Goal: Transaction & Acquisition: Book appointment/travel/reservation

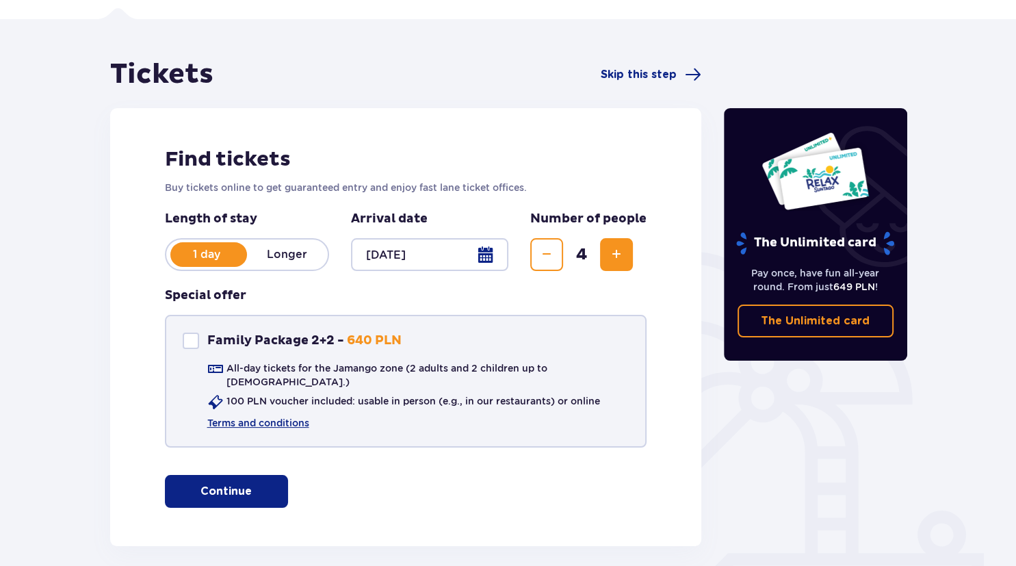
scroll to position [138, 0]
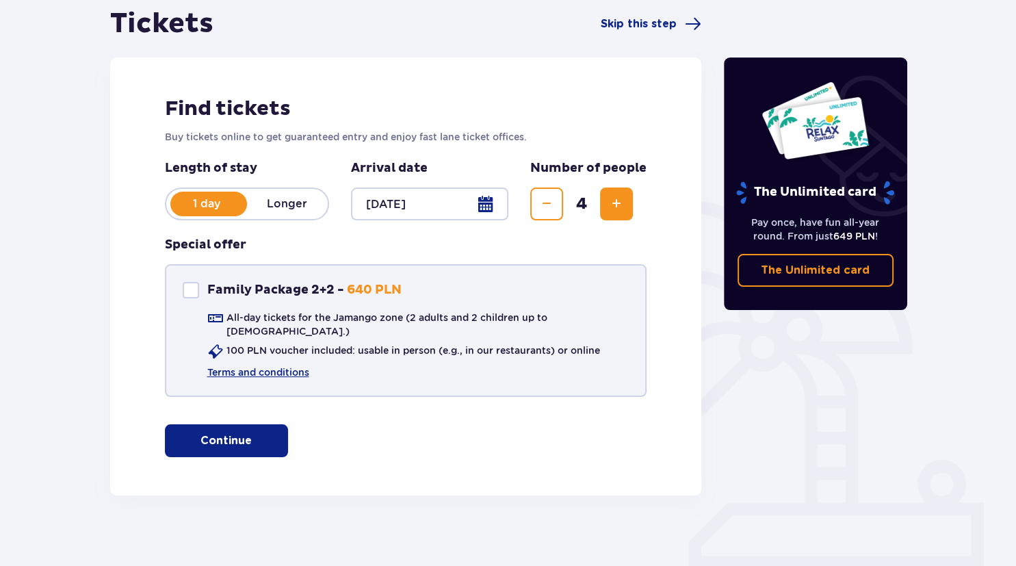
click at [198, 288] on div at bounding box center [191, 290] width 16 height 16
checkbox input "true"
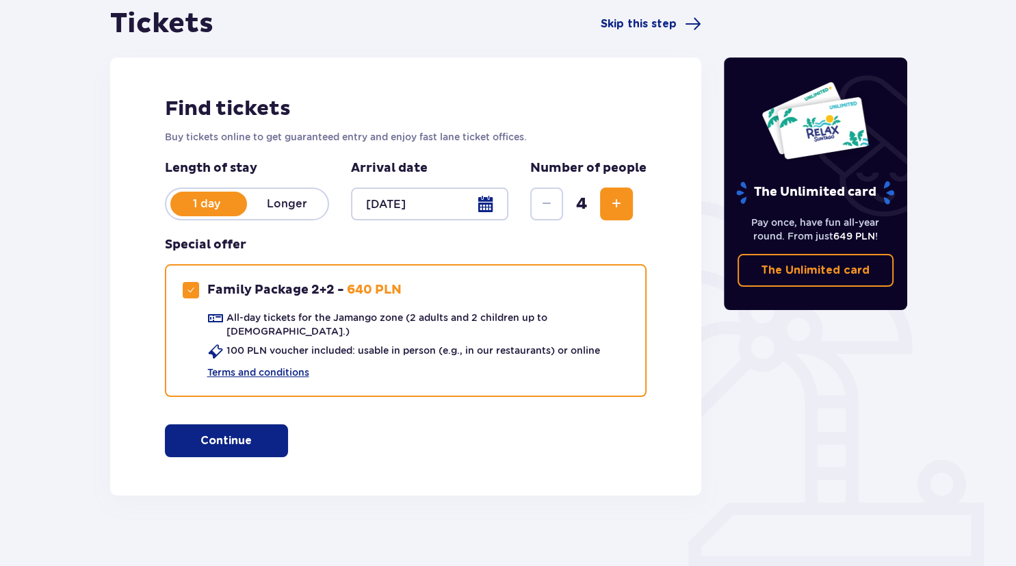
click at [231, 433] on p "Continue" at bounding box center [226, 440] width 51 height 15
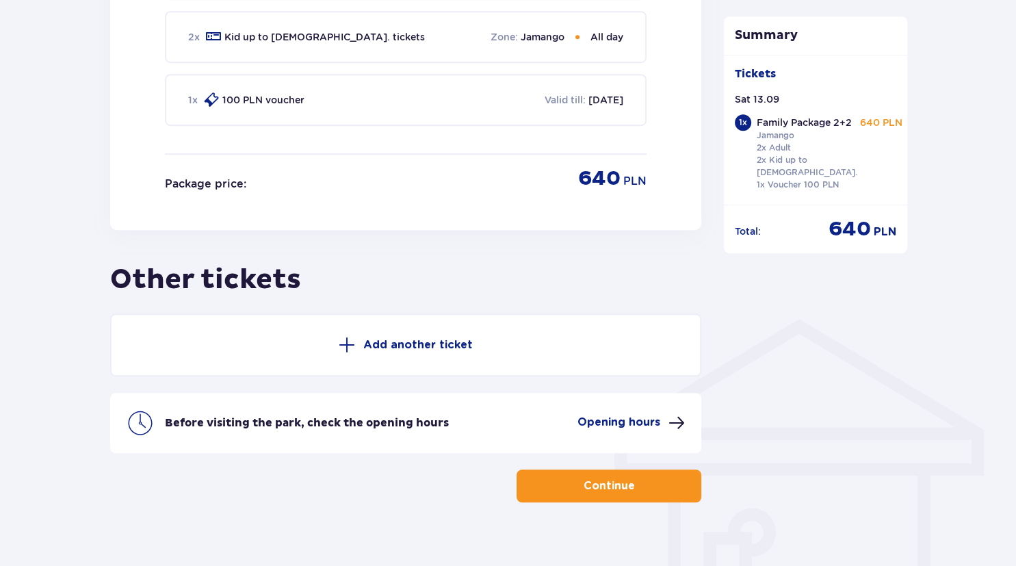
scroll to position [797, 0]
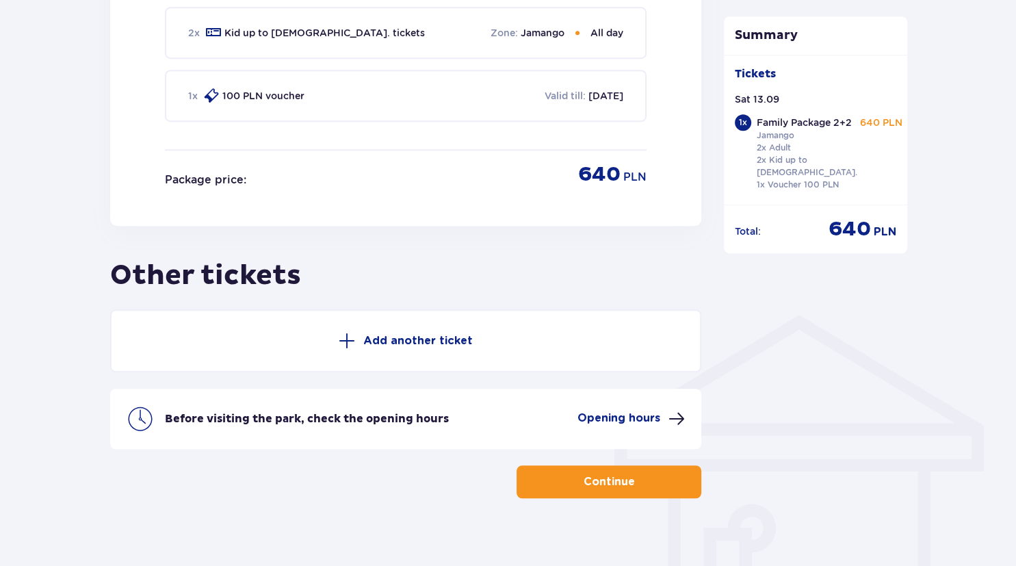
click at [602, 474] on p "Continue" at bounding box center [609, 481] width 51 height 15
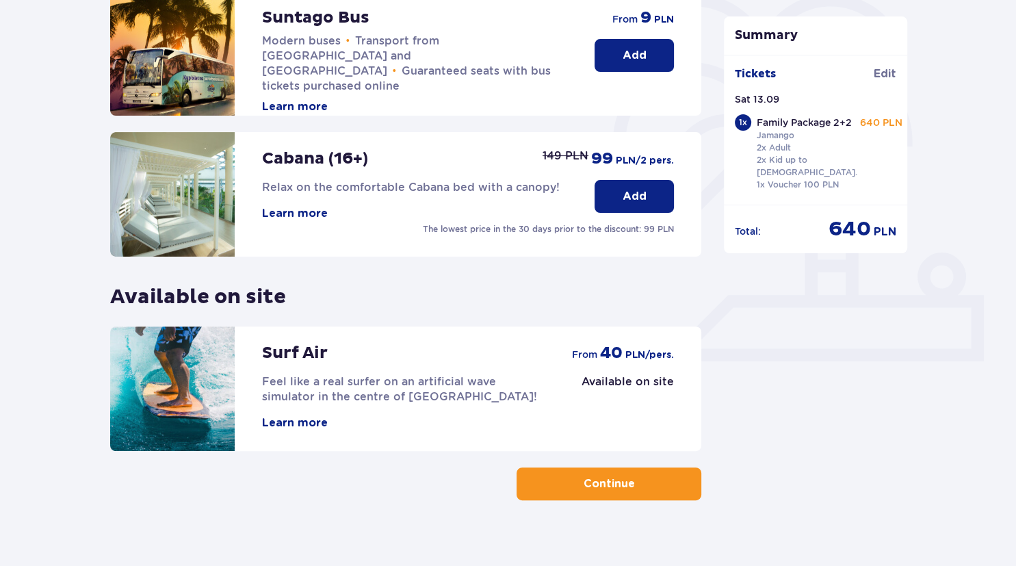
scroll to position [361, 0]
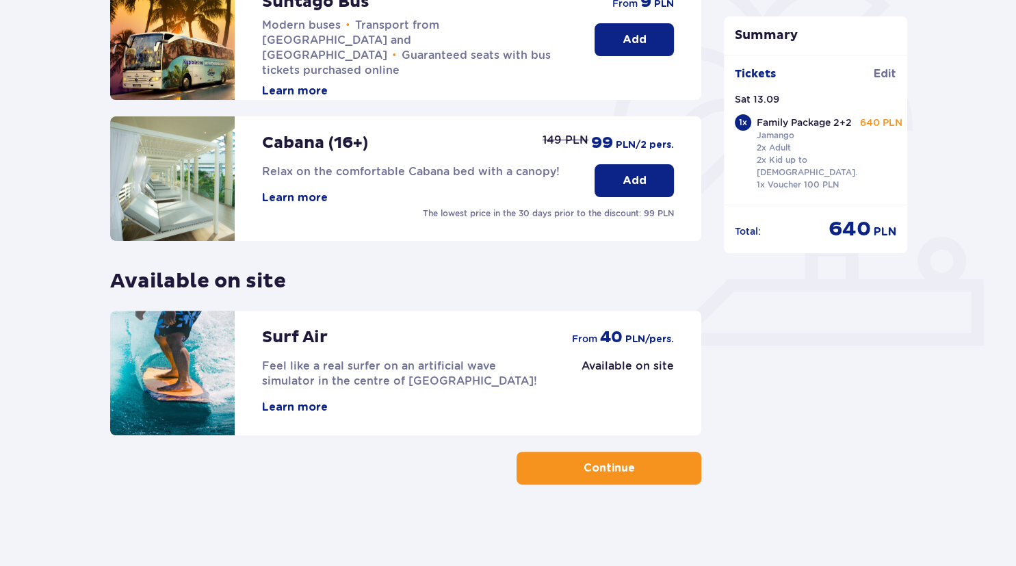
click at [602, 472] on p "Continue" at bounding box center [609, 468] width 51 height 15
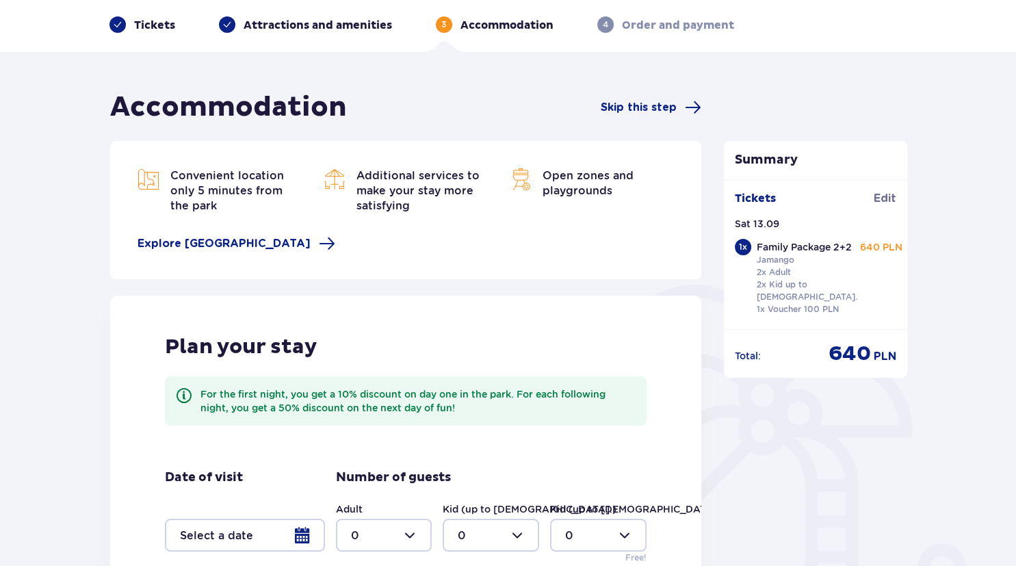
scroll to position [271, 0]
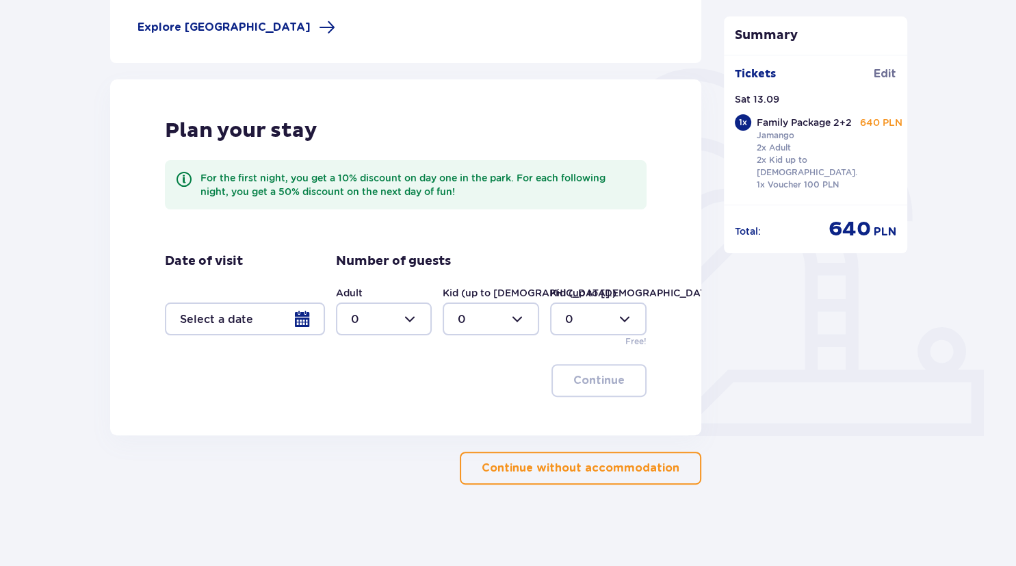
click at [600, 463] on p "Continue without accommodation" at bounding box center [581, 468] width 198 height 15
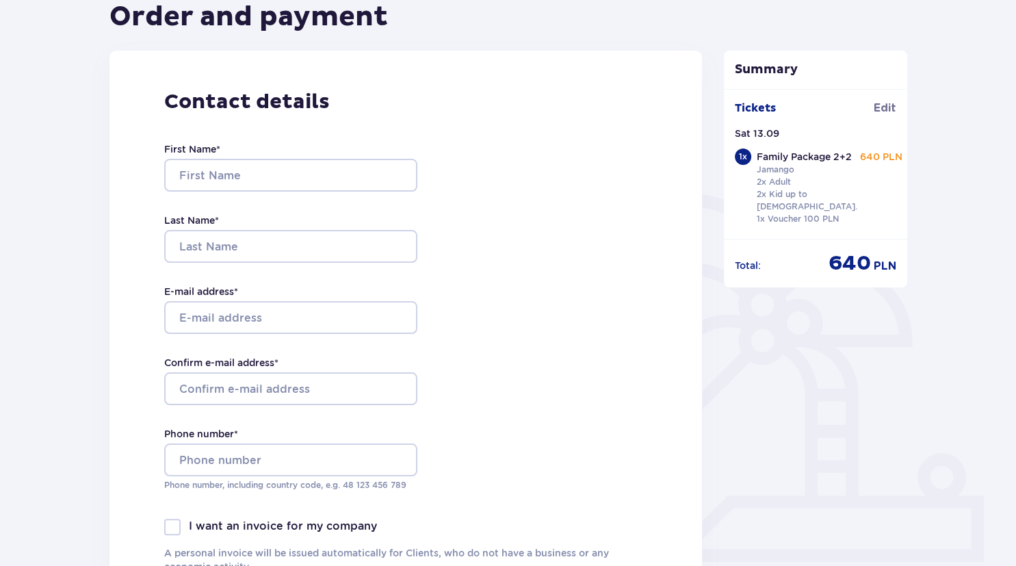
scroll to position [144, 0]
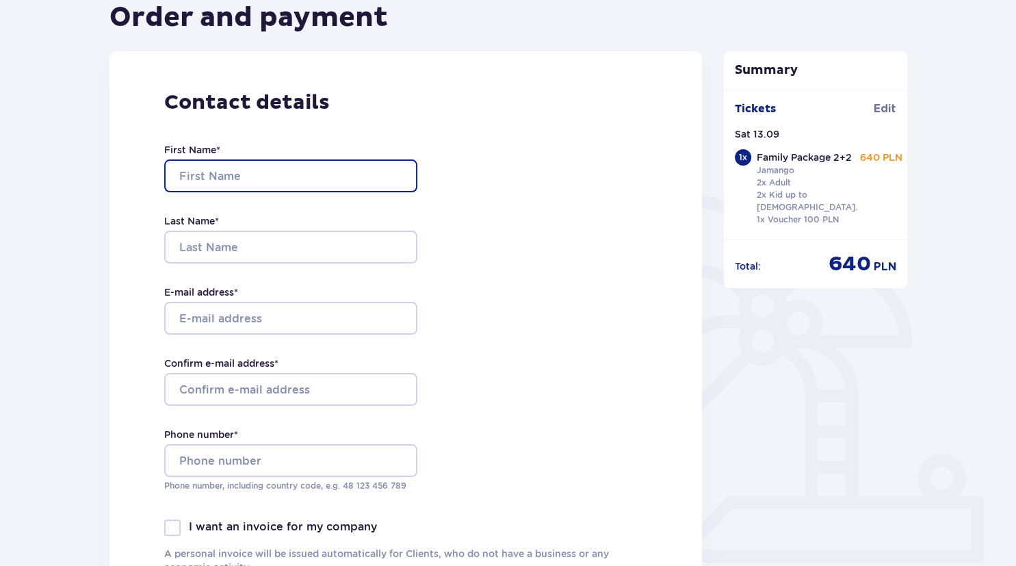
click at [261, 174] on input "First Name *" at bounding box center [290, 175] width 253 height 33
type input "RUSLANAS"
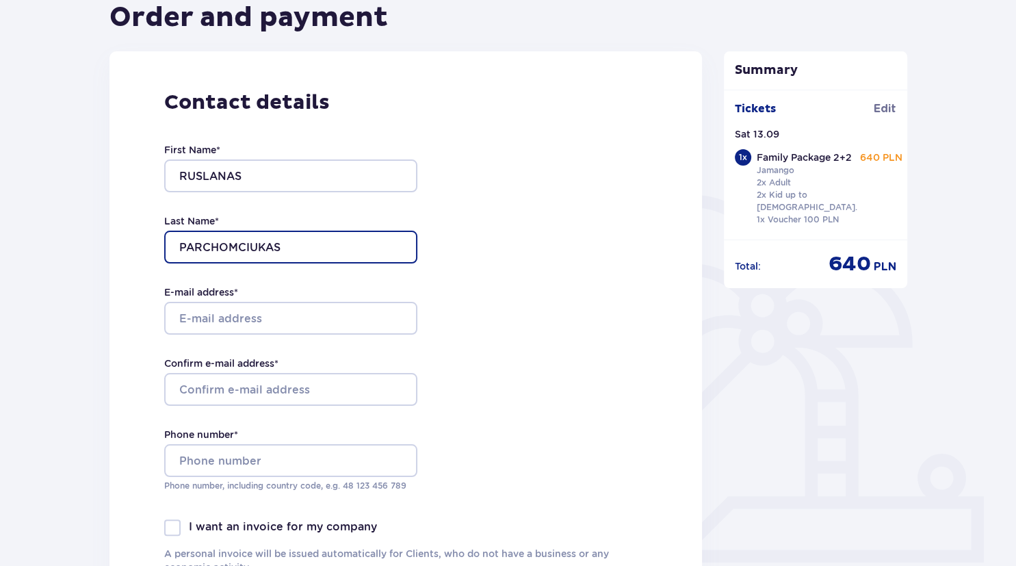
type input "PARCHOMCIUKAS"
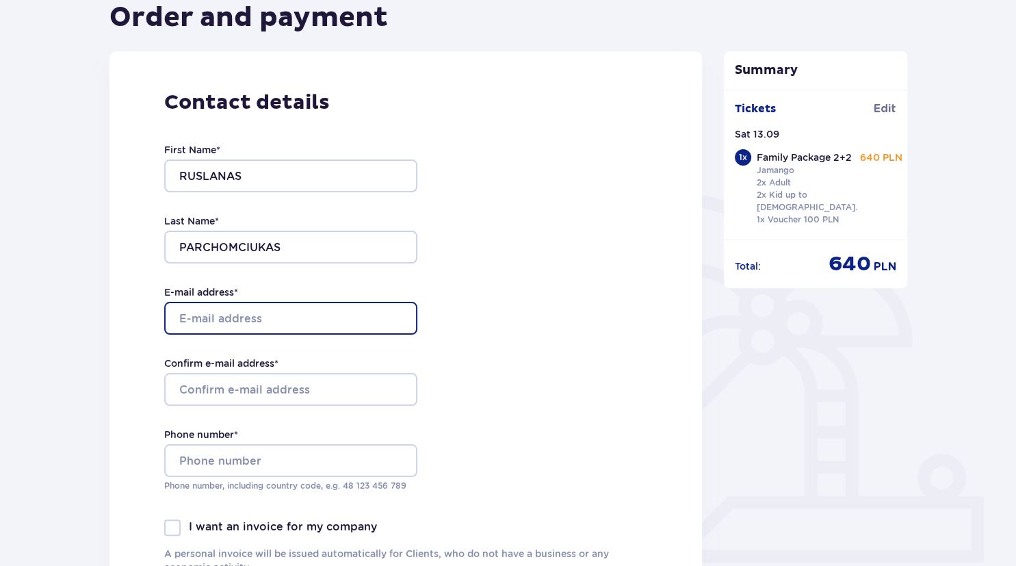
click at [247, 325] on input "E-mail address *" at bounding box center [290, 318] width 253 height 33
type input "[EMAIL_ADDRESS][DOMAIN_NAME]"
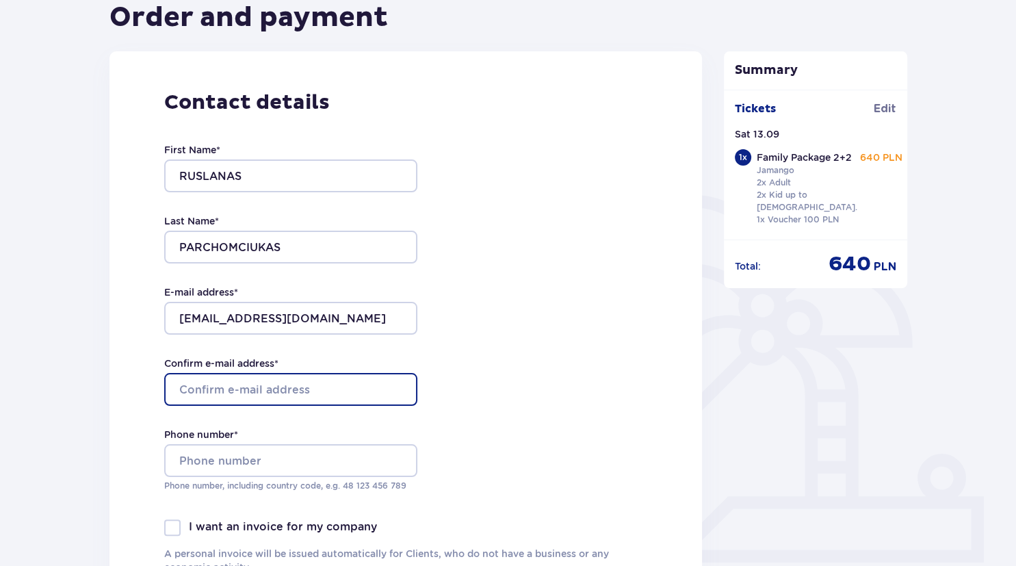
click at [267, 374] on input "Confirm e-mail address *" at bounding box center [290, 389] width 253 height 33
click at [264, 393] on input "Confirm e-mail address *" at bounding box center [290, 389] width 253 height 33
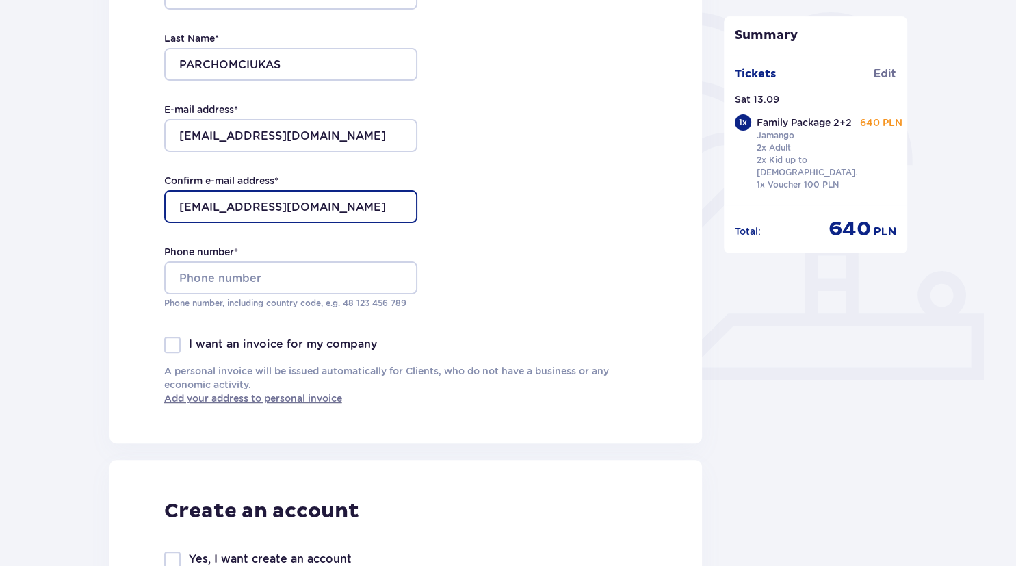
scroll to position [361, 0]
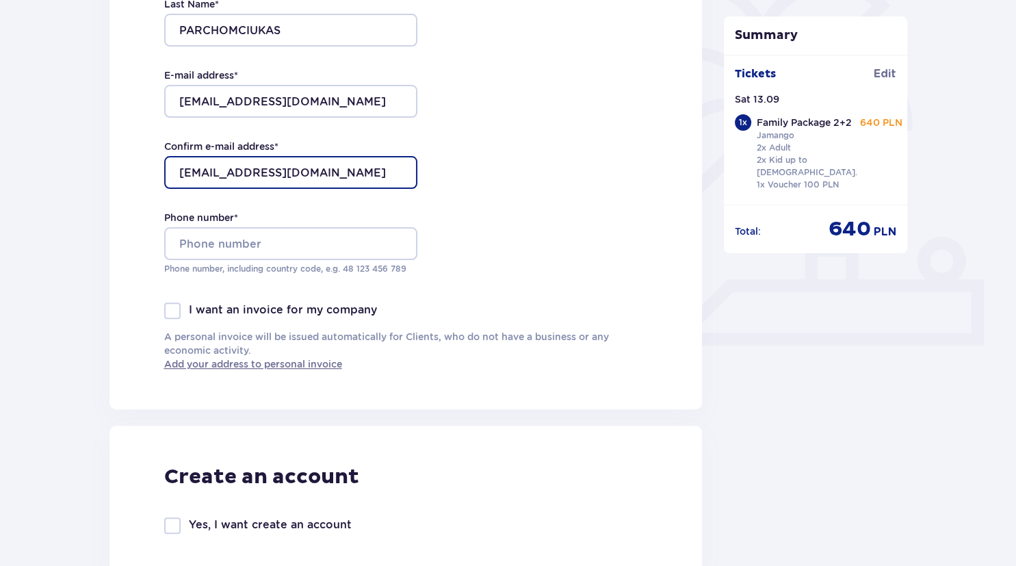
type input "RUSLANAS@RAWINGTON.COM"
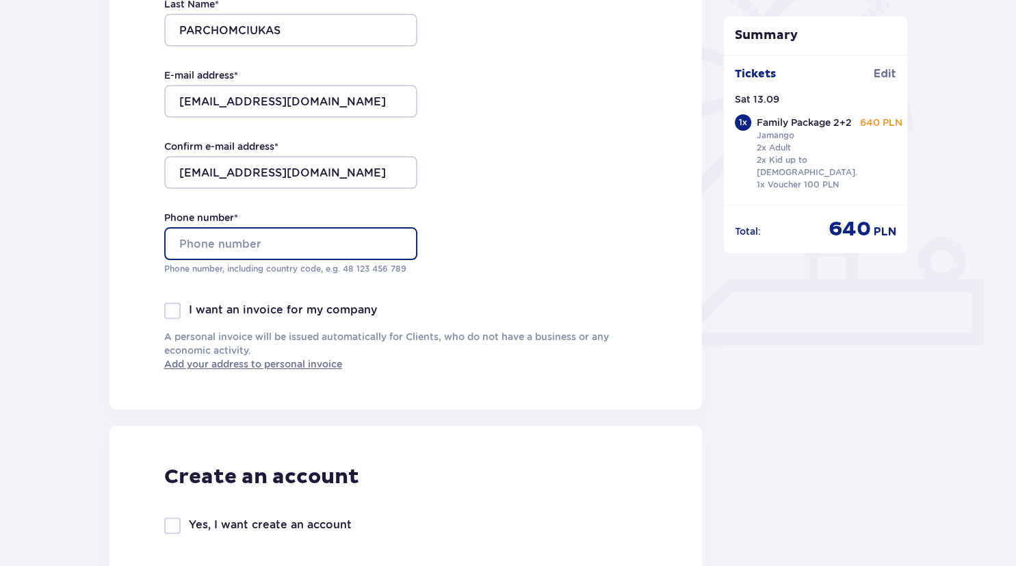
click at [242, 240] on input "Phone number *" at bounding box center [290, 243] width 253 height 33
type input "+447984100584"
click at [148, 289] on div "Contact details First Name * RUSLANAS Last Name * PARCHOMCIUKAS E-mail address …" at bounding box center [406, 121] width 593 height 575
click at [172, 322] on div "I want an invoice for my company A personal invoice will be issued automaticall…" at bounding box center [406, 337] width 484 height 68
click at [164, 303] on div "First Name * RUSLANAS Last Name * PARCHOMCIUKAS E-mail address * ruslanas@rawin…" at bounding box center [290, 101] width 253 height 404
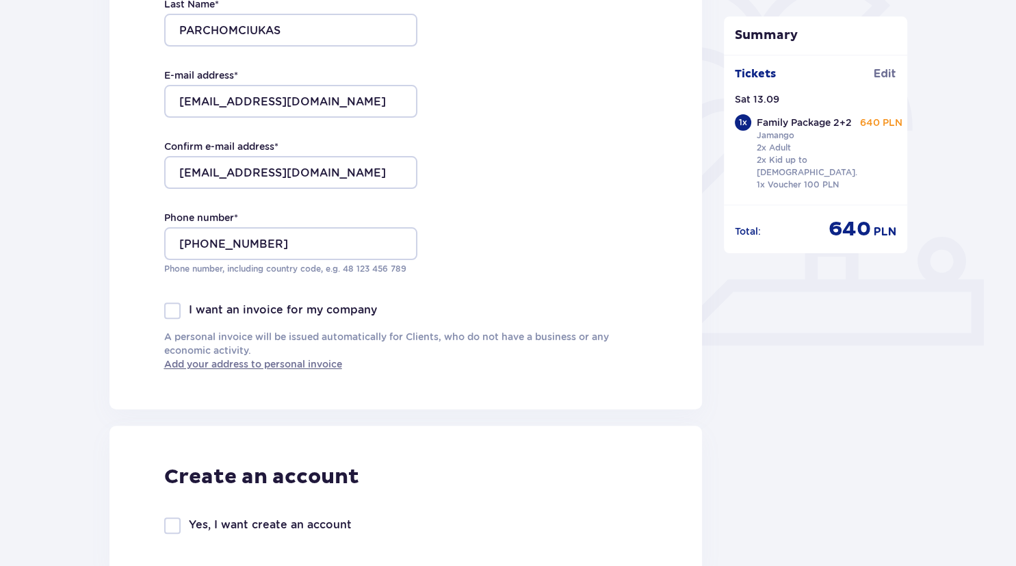
click at [174, 307] on div at bounding box center [172, 311] width 16 height 16
checkbox input "true"
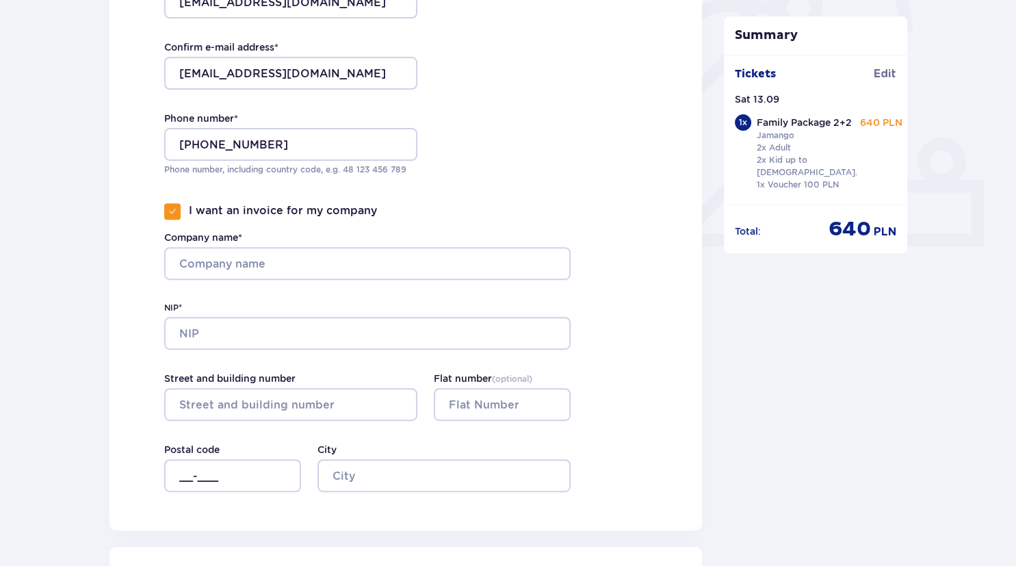
scroll to position [578, 0]
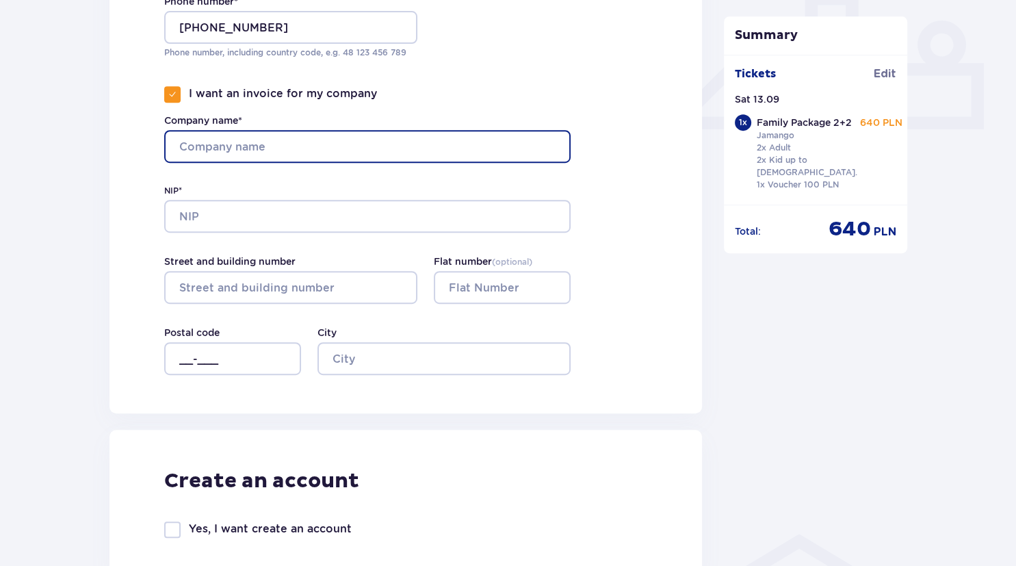
click at [247, 143] on input "Company name*" at bounding box center [367, 146] width 407 height 33
click at [270, 144] on input "Rawington.com" at bounding box center [367, 146] width 407 height 33
type input "Rawington Ltd"
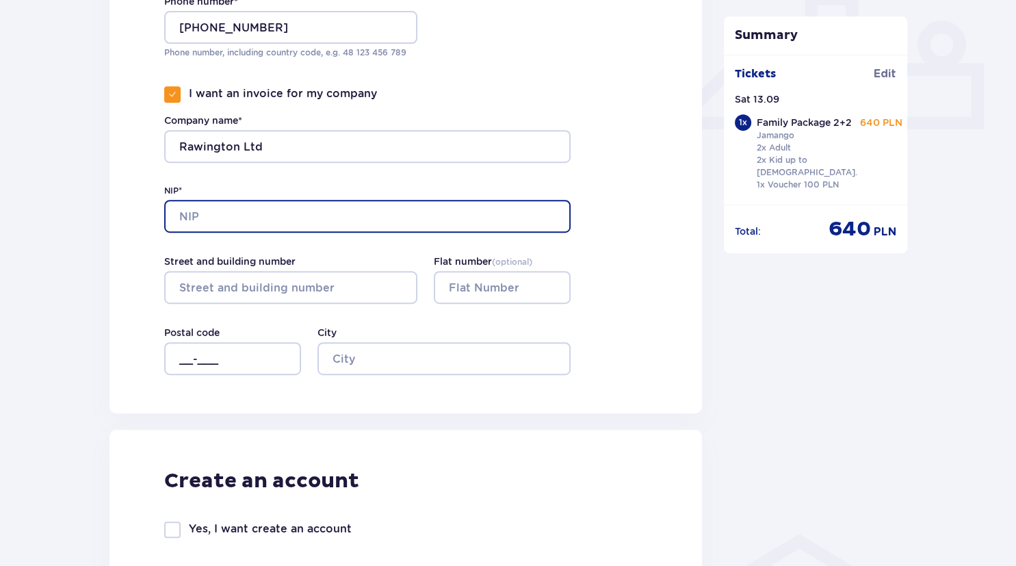
click at [235, 209] on input "NIP*" at bounding box center [367, 216] width 407 height 33
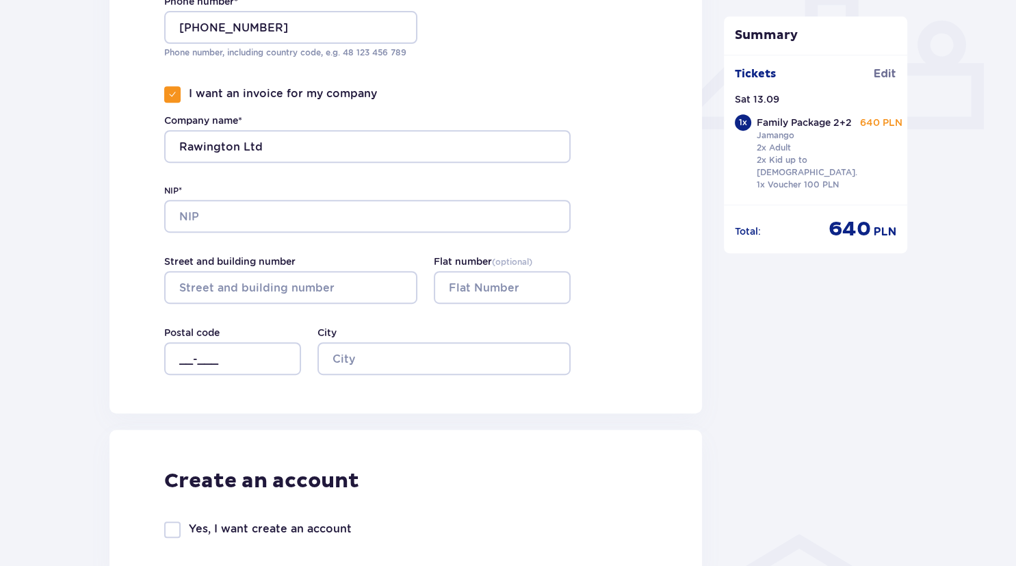
click at [170, 188] on label "NIP*" at bounding box center [173, 191] width 18 height 12
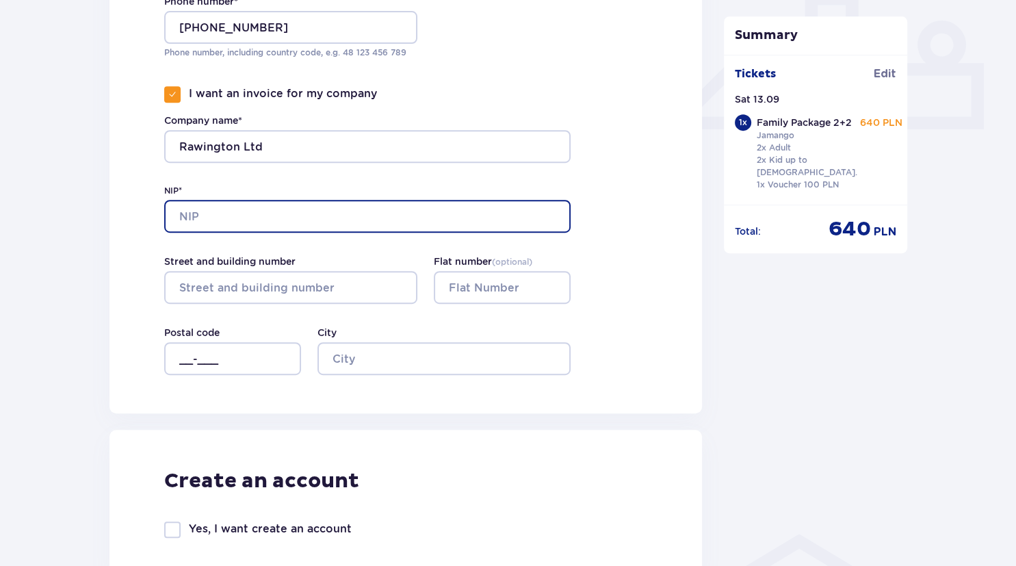
click at [170, 200] on input "NIP*" at bounding box center [367, 216] width 407 height 33
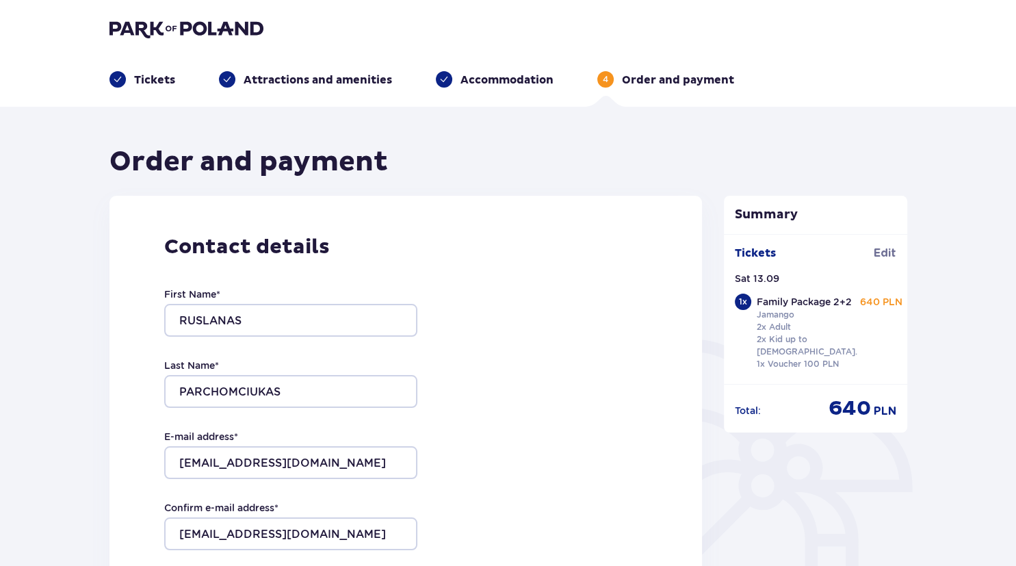
scroll to position [234, 0]
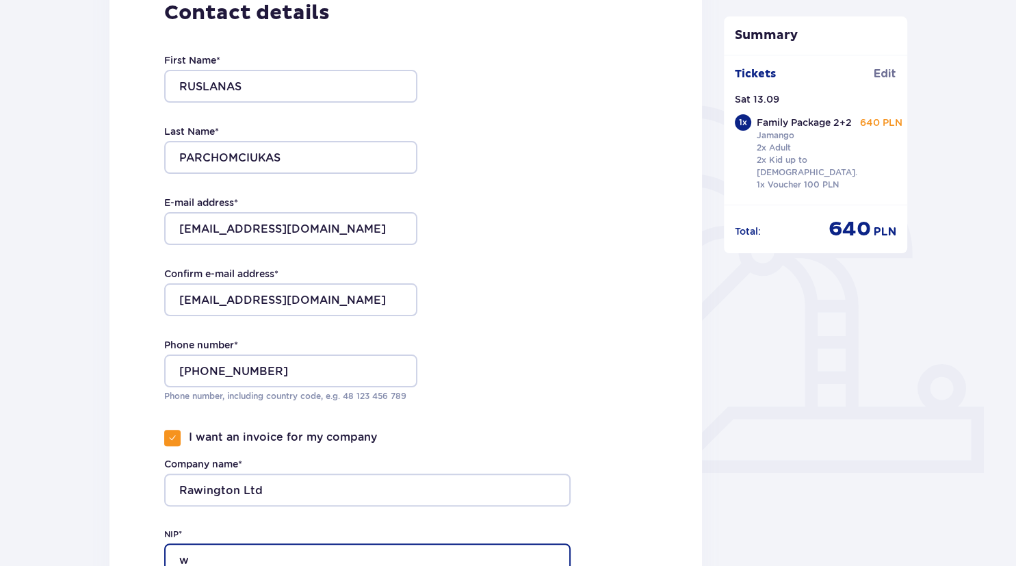
type input "w"
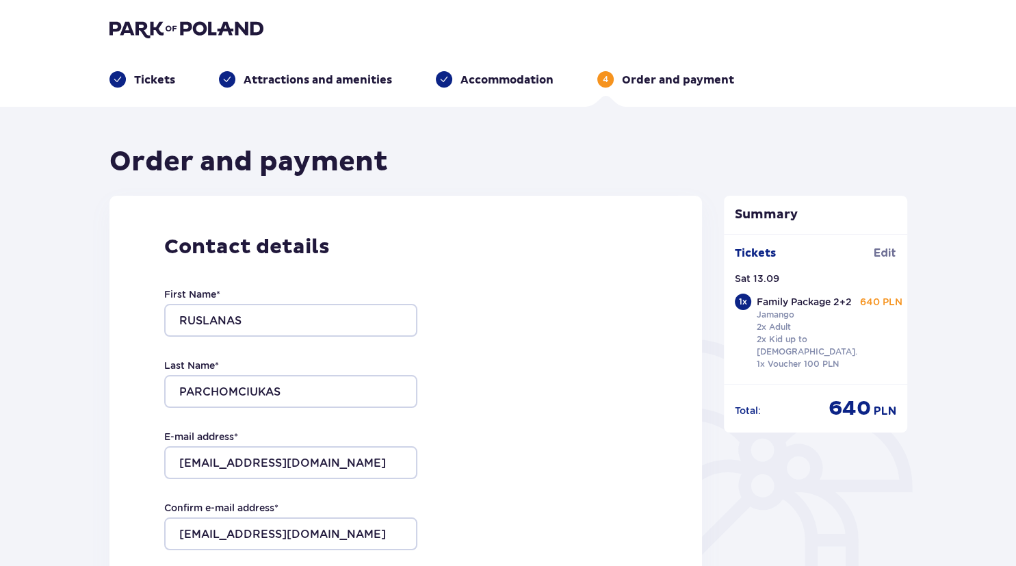
click at [165, 34] on img at bounding box center [187, 28] width 154 height 19
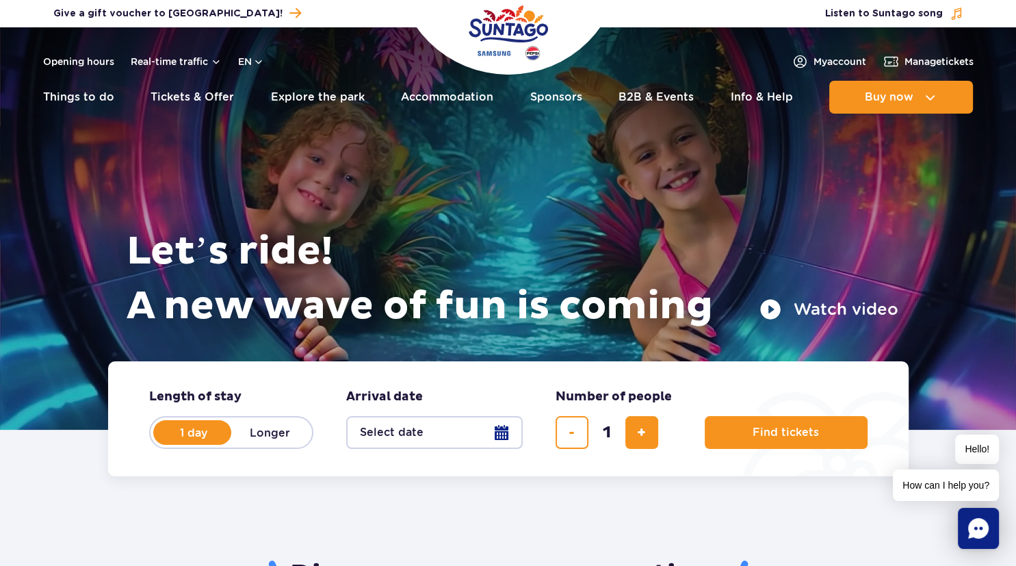
click at [834, 53] on header "Opening hours Real-time traffic en PL EN UA My account Manage tickets Real-time…" at bounding box center [508, 74] width 1016 height 94
click at [827, 64] on span "My account" at bounding box center [840, 62] width 53 height 14
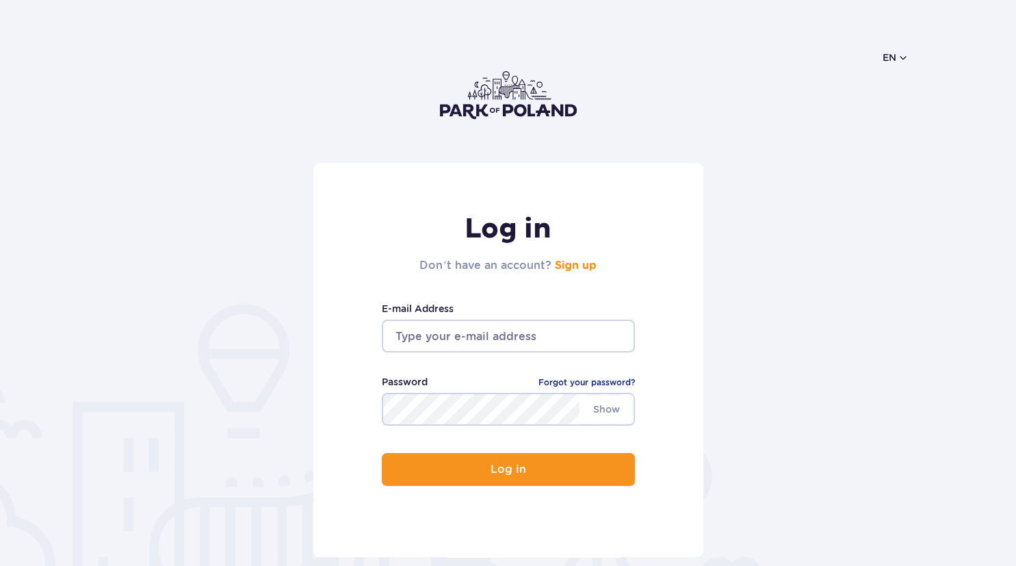
click at [517, 345] on input "email" at bounding box center [508, 336] width 253 height 33
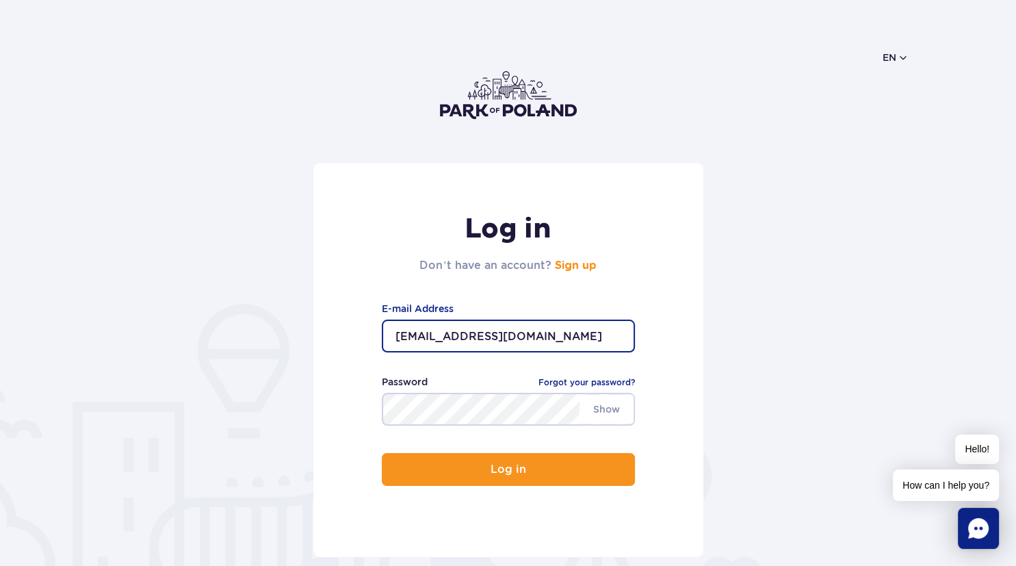
type input "ruslanas@rawington.com"
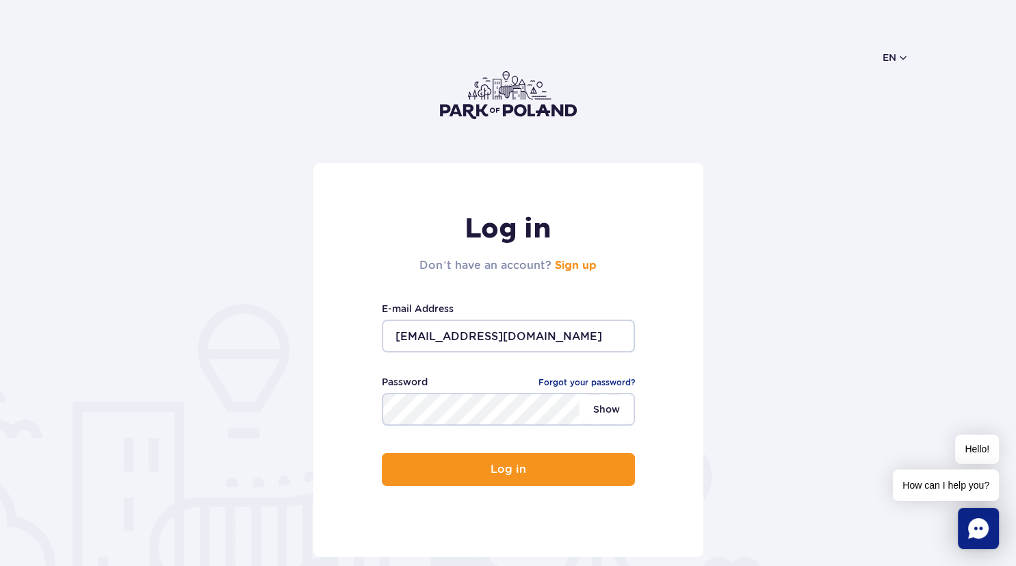
click at [601, 411] on span "Show" at bounding box center [607, 409] width 54 height 29
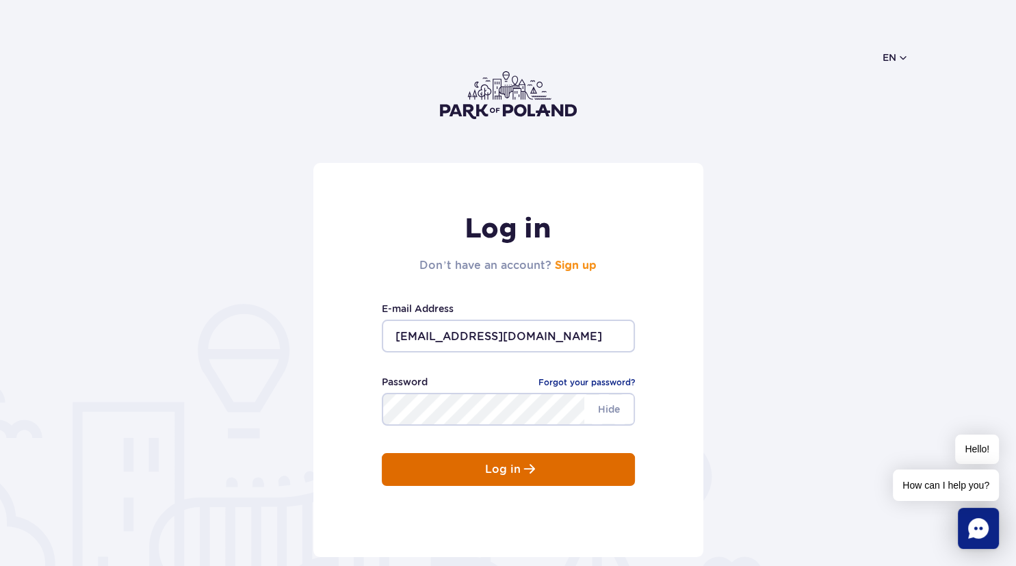
click at [524, 473] on span "submit" at bounding box center [529, 469] width 11 height 12
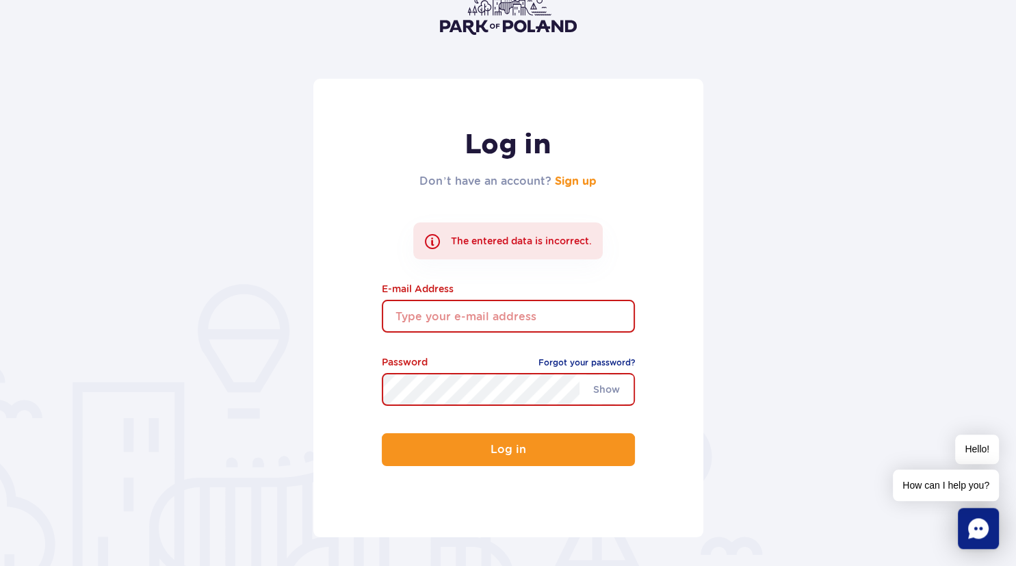
scroll to position [144, 0]
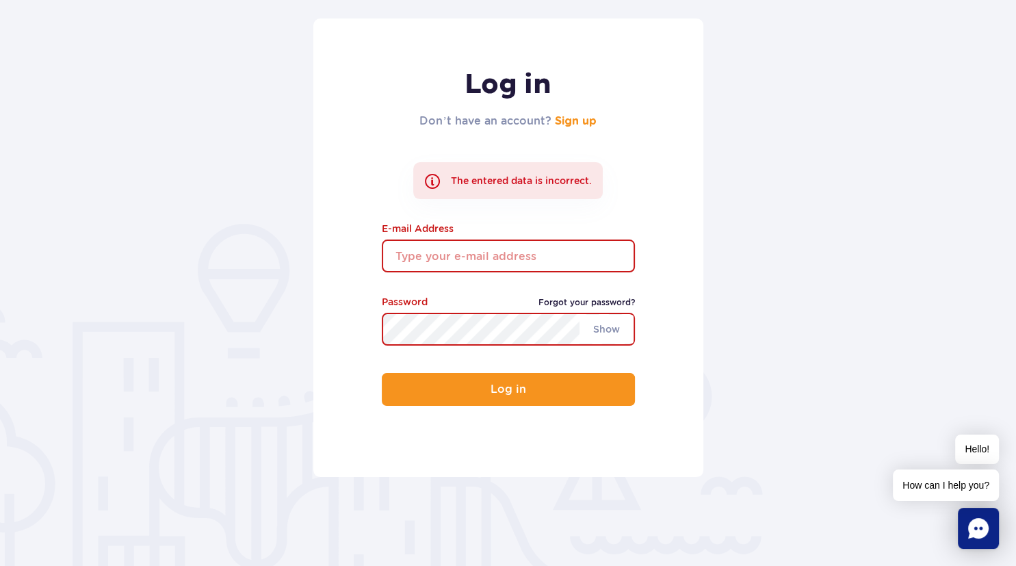
click at [580, 305] on link "Forgot your password?" at bounding box center [587, 303] width 97 height 14
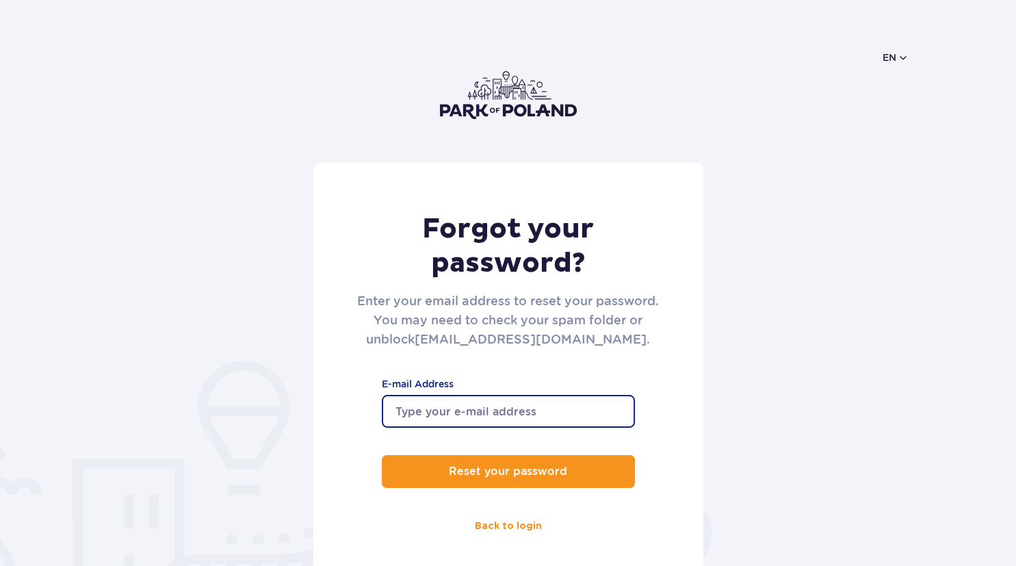
click at [487, 403] on input "E-mail Address" at bounding box center [508, 411] width 253 height 33
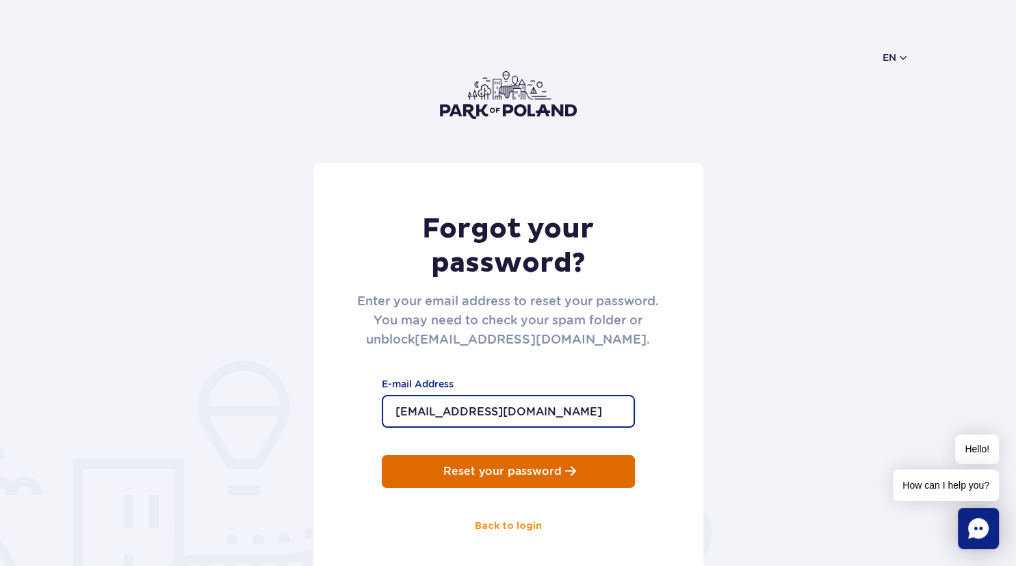
type input "[EMAIL_ADDRESS][DOMAIN_NAME]"
click at [493, 460] on button "Reset your password" at bounding box center [508, 471] width 253 height 33
